Goal: Navigation & Orientation: Find specific page/section

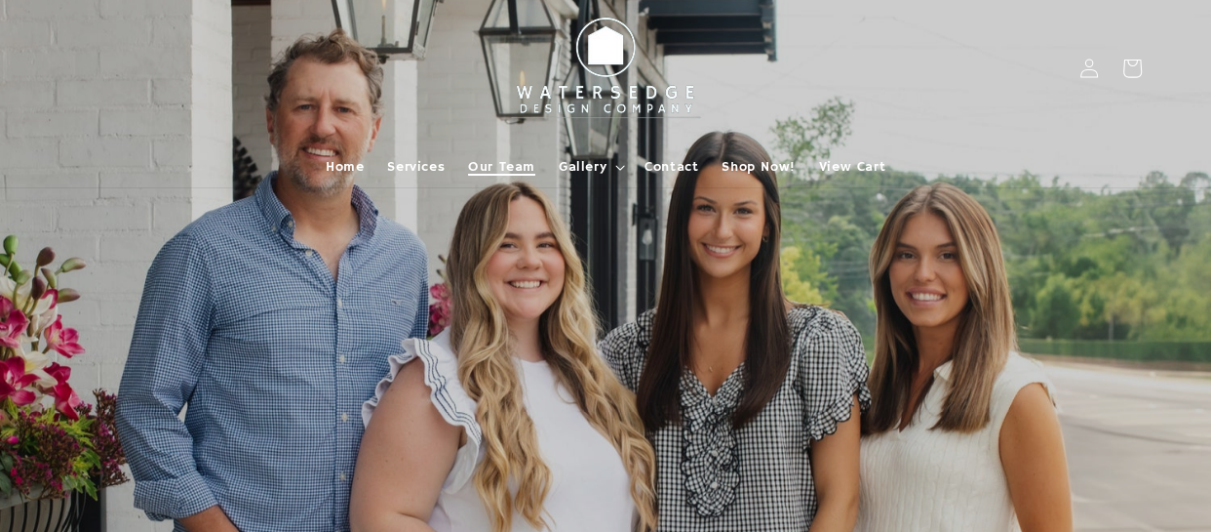
click at [517, 158] on span "Our Team" at bounding box center [501, 167] width 67 height 18
click at [358, 168] on span "Home" at bounding box center [345, 167] width 38 height 18
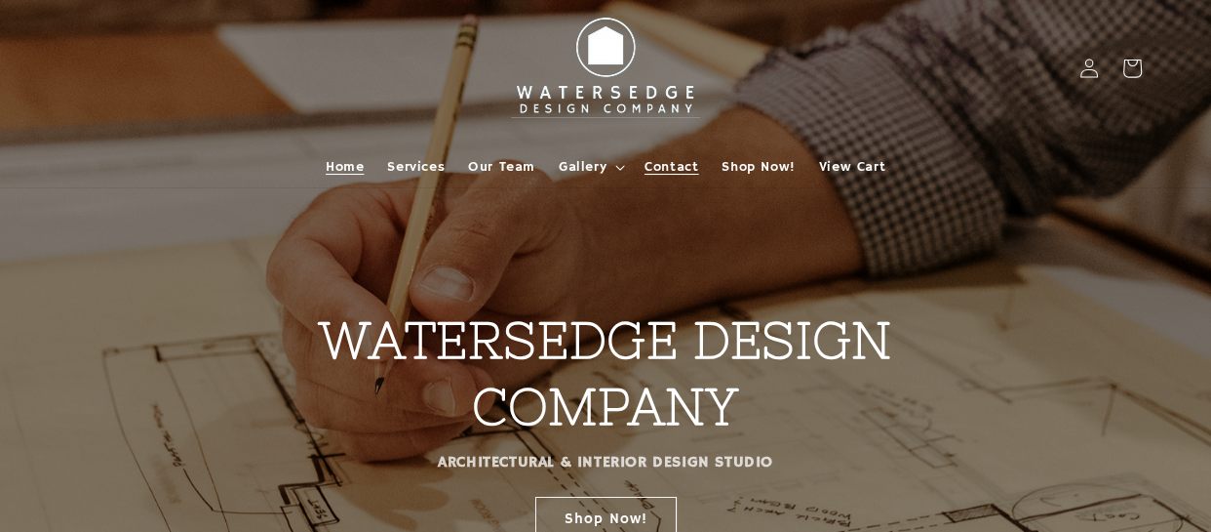
click at [670, 167] on span "Contact" at bounding box center [672, 167] width 54 height 18
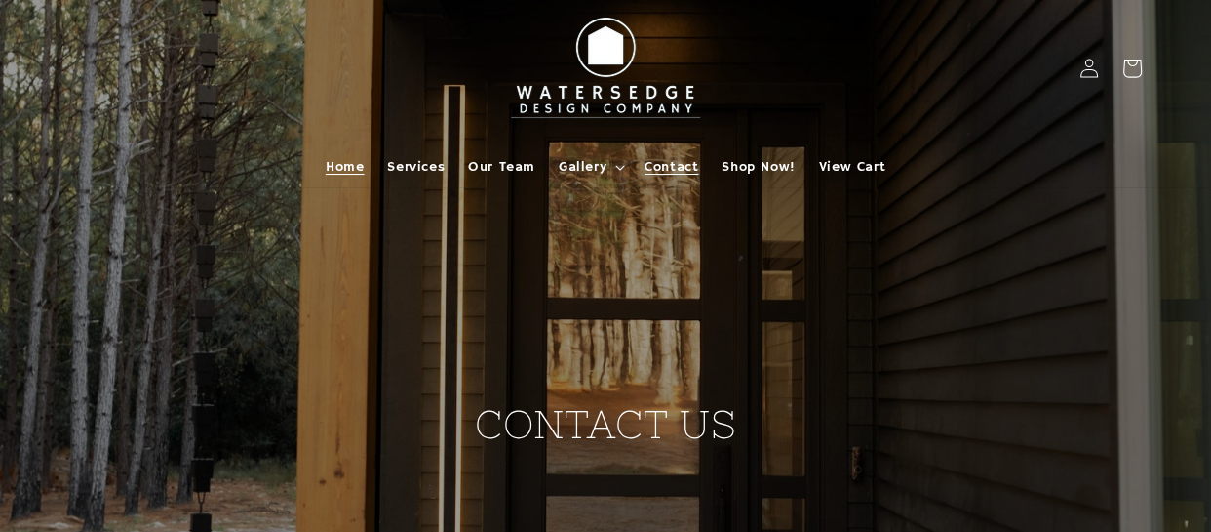
click at [355, 171] on span "Home" at bounding box center [345, 167] width 38 height 18
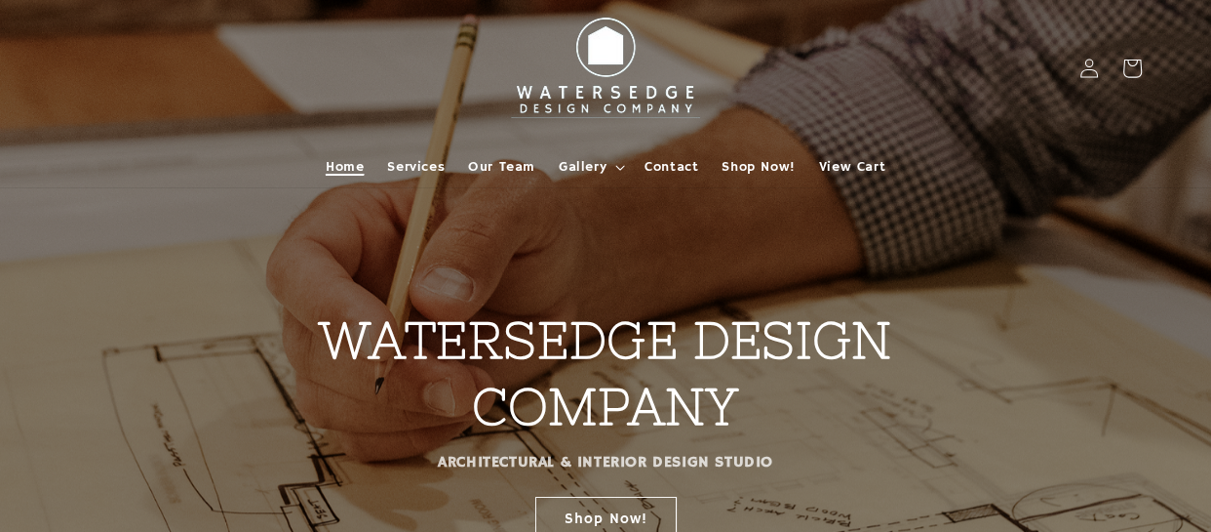
click at [338, 170] on span "Home" at bounding box center [345, 167] width 38 height 18
click at [520, 172] on span "Our Team" at bounding box center [501, 167] width 67 height 18
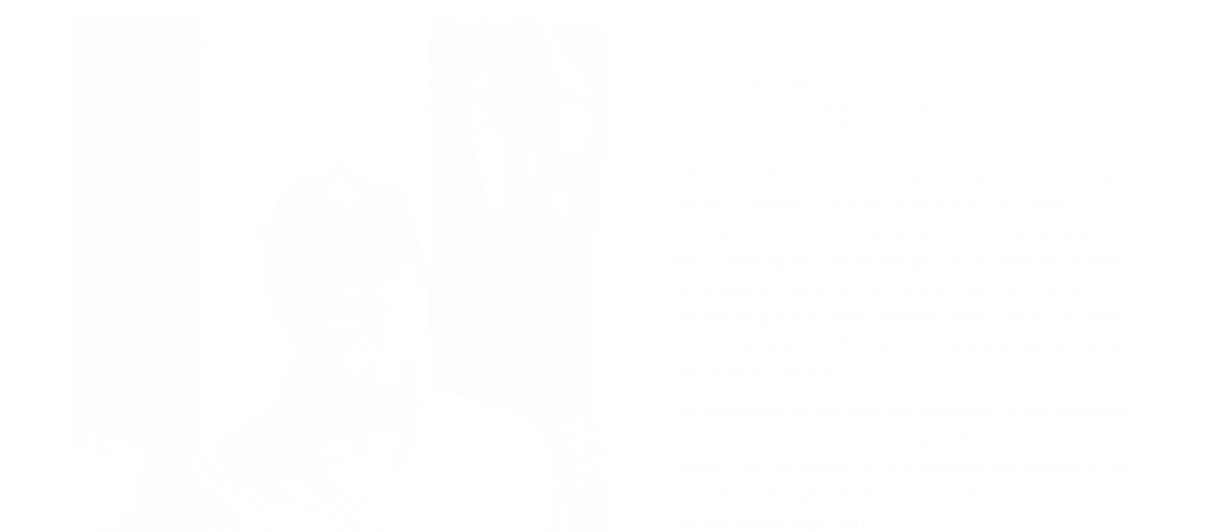
scroll to position [741, 0]
